Goal: Navigation & Orientation: Understand site structure

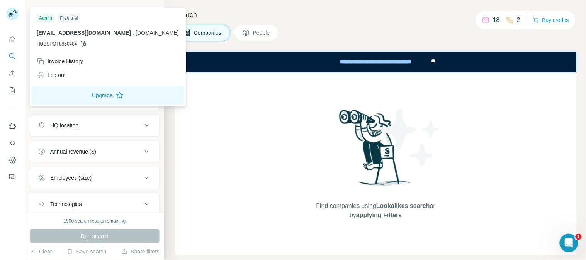
click at [86, 43] on icon at bounding box center [83, 44] width 6 height 6
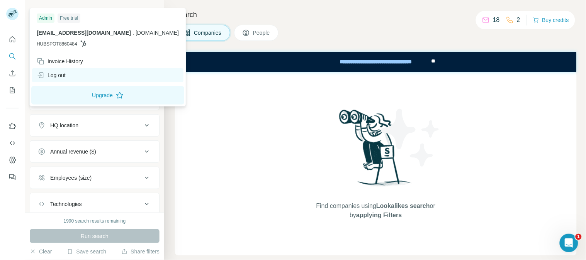
click at [65, 76] on div "Log out" at bounding box center [51, 75] width 29 height 8
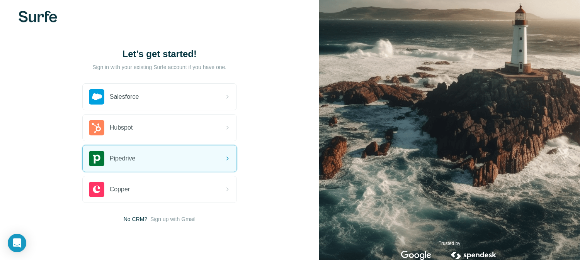
scroll to position [26, 0]
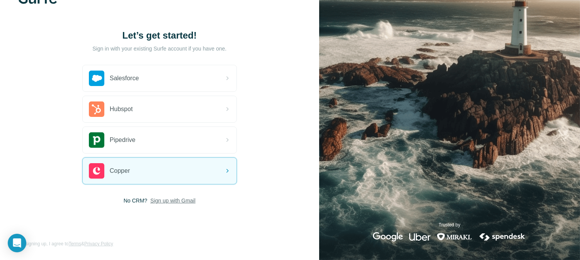
click at [175, 202] on span "Sign up with Gmail" at bounding box center [172, 201] width 45 height 8
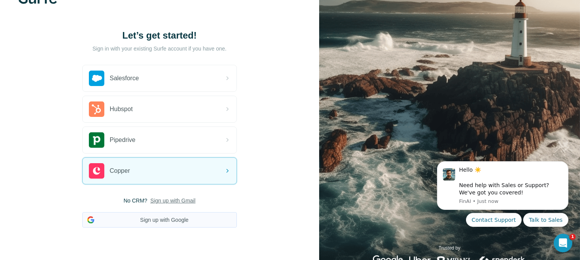
scroll to position [0, 0]
click at [166, 219] on button "Sign up with Google" at bounding box center [159, 219] width 155 height 15
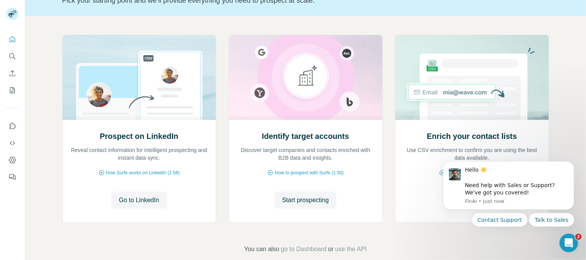
scroll to position [66, 0]
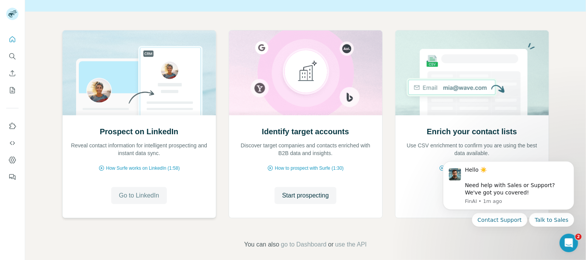
click at [129, 198] on span "Go to LinkedIn" at bounding box center [139, 195] width 40 height 9
click at [10, 90] on icon "My lists" at bounding box center [12, 91] width 8 height 8
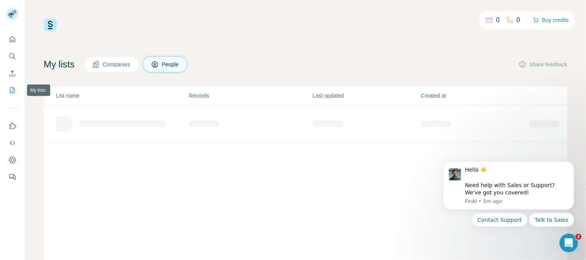
click at [10, 92] on icon "My lists" at bounding box center [12, 91] width 8 height 8
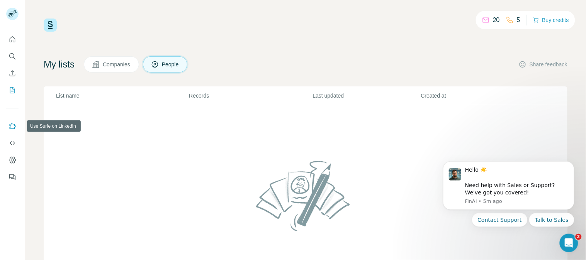
click at [10, 127] on icon "Use Surfe on LinkedIn" at bounding box center [12, 126] width 8 height 8
click at [12, 42] on icon "Quick start" at bounding box center [12, 40] width 8 height 8
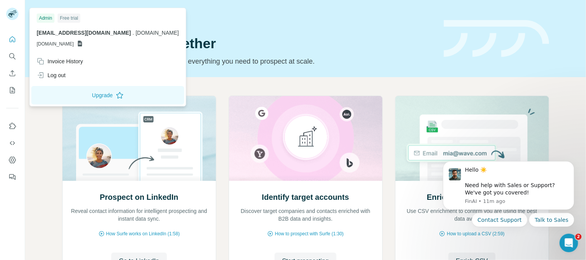
click at [10, 14] on rect at bounding box center [12, 14] width 12 height 12
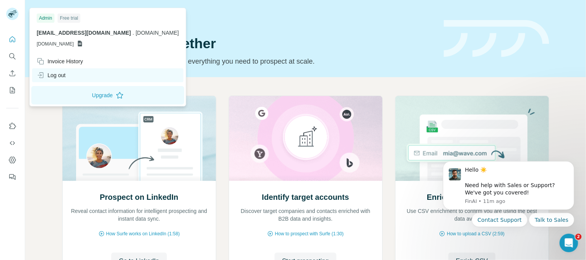
click at [62, 76] on div "Log out" at bounding box center [51, 75] width 29 height 8
click at [63, 77] on div "Log out" at bounding box center [51, 75] width 29 height 8
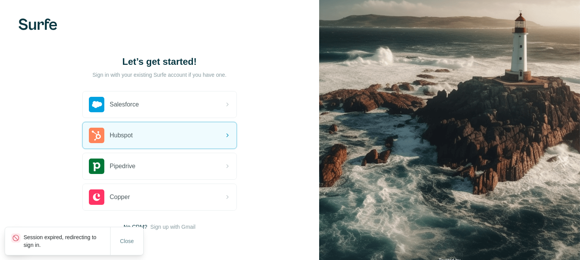
scroll to position [26, 0]
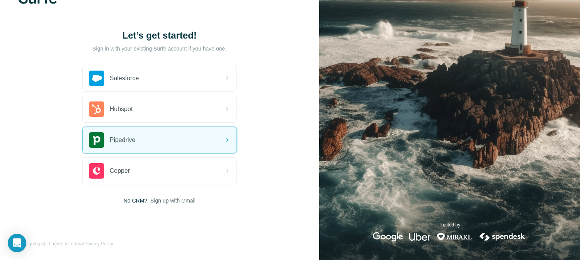
click at [180, 199] on span "Sign up with Gmail" at bounding box center [172, 201] width 45 height 8
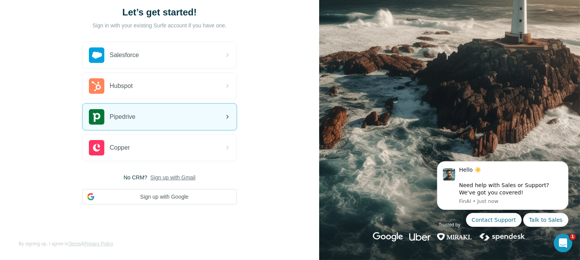
scroll to position [0, 0]
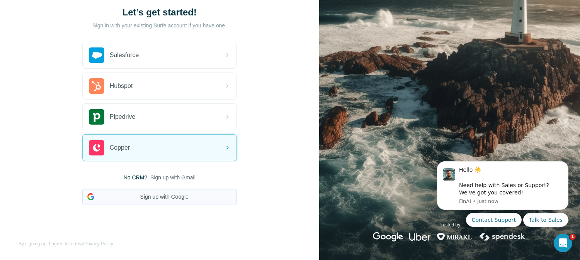
click at [151, 199] on button "Sign up with Google" at bounding box center [159, 196] width 155 height 15
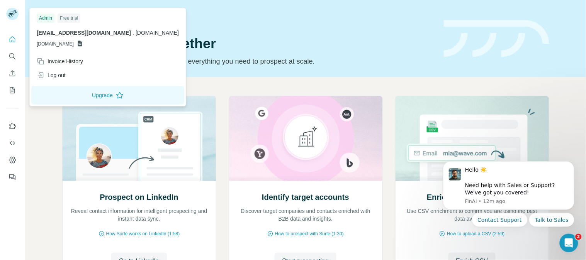
click at [82, 44] on icon at bounding box center [80, 44] width 4 height 6
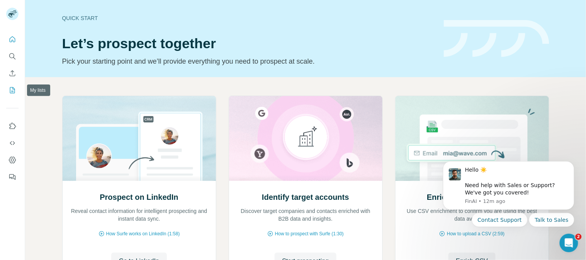
click at [14, 88] on icon "My lists" at bounding box center [12, 90] width 5 height 6
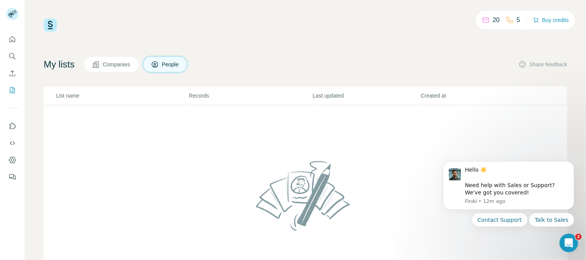
click at [117, 69] on button "Companies" at bounding box center [111, 64] width 55 height 16
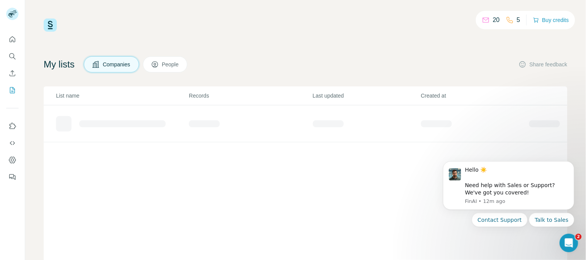
click at [118, 64] on span "Companies" at bounding box center [117, 65] width 28 height 8
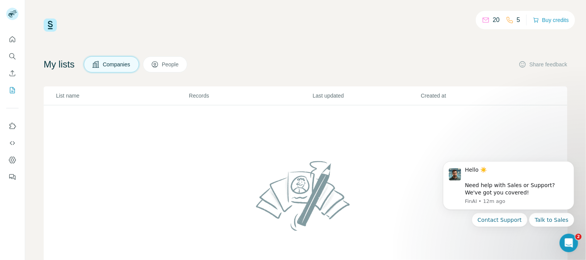
click at [175, 64] on span "People" at bounding box center [171, 65] width 18 height 8
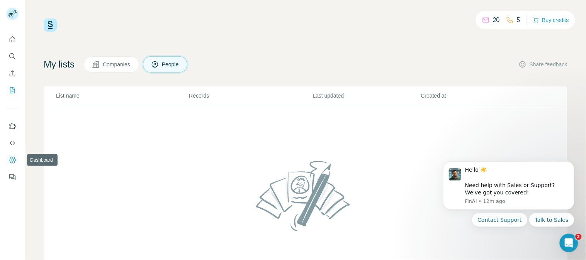
click at [14, 161] on icon "Dashboard" at bounding box center [12, 160] width 8 height 8
click at [13, 40] on icon "Quick start" at bounding box center [13, 39] width 6 height 6
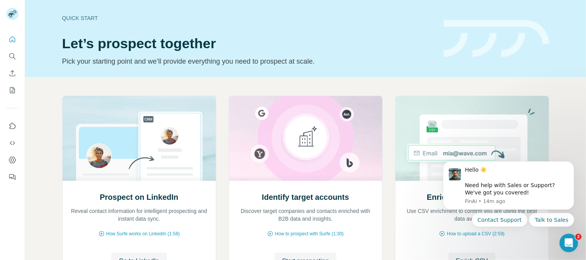
scroll to position [42, 0]
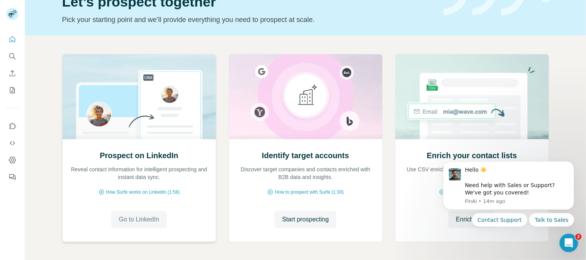
click at [141, 215] on span "Go to LinkedIn" at bounding box center [139, 219] width 40 height 9
